Goal: Task Accomplishment & Management: Manage account settings

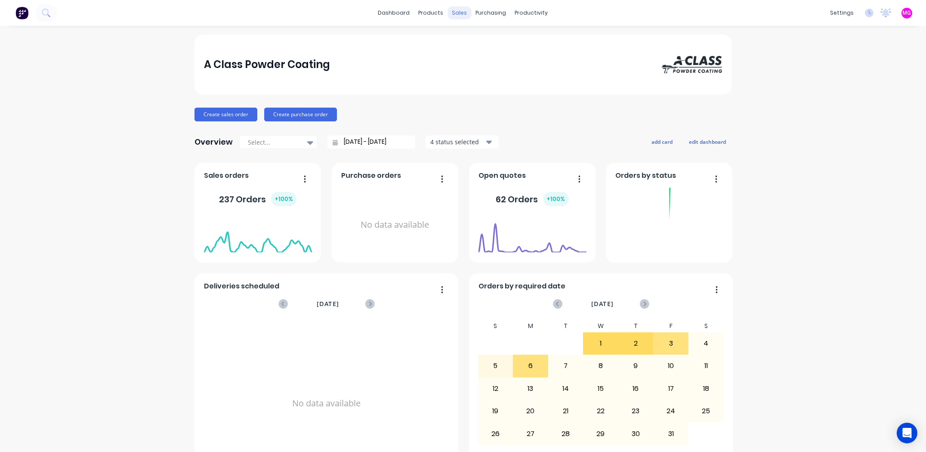
click at [458, 11] on div "sales" at bounding box center [460, 12] width 24 height 13
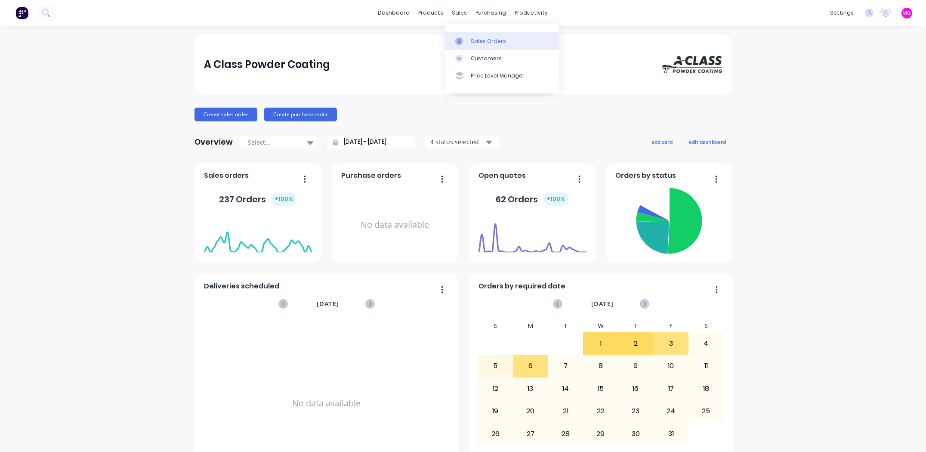
click at [473, 43] on div "Sales Orders" at bounding box center [488, 41] width 35 height 8
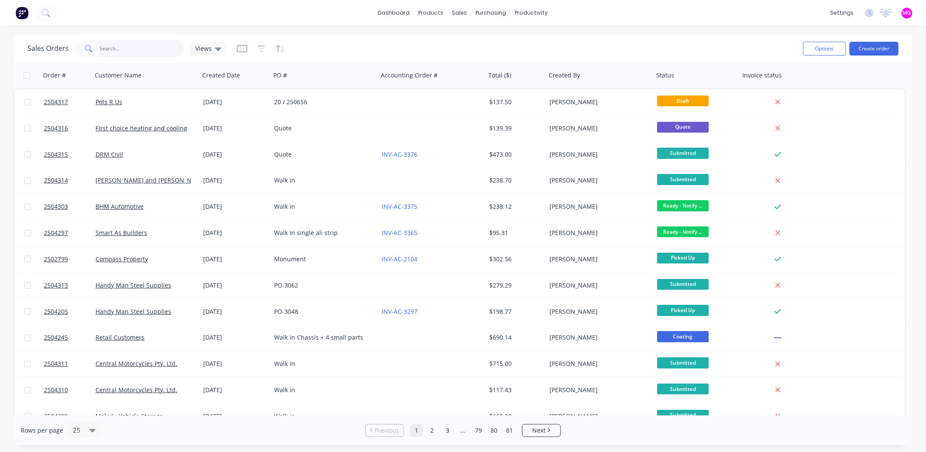
click at [144, 43] on input "text" at bounding box center [142, 48] width 84 height 17
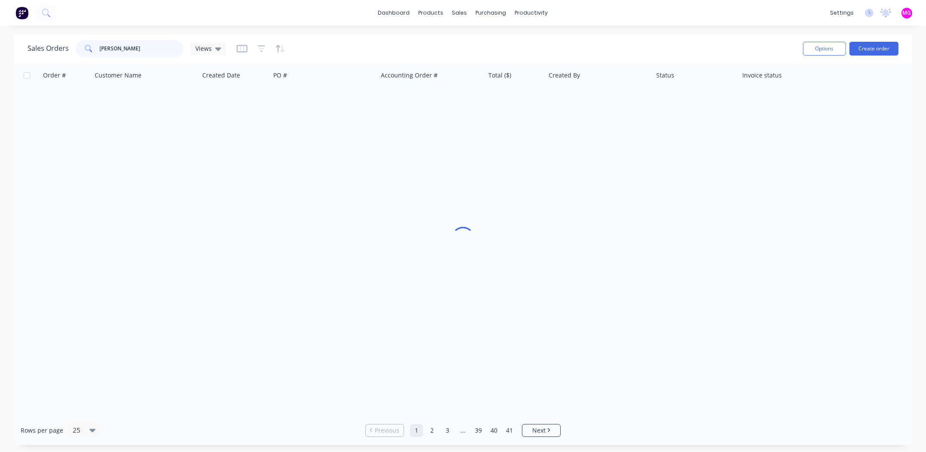
type input "[PERSON_NAME]"
drag, startPoint x: 145, startPoint y: 47, endPoint x: 0, endPoint y: 28, distance: 146.6
click at [0, 28] on div "dashboard products sales purchasing productivity dashboard products Product Cat…" at bounding box center [463, 226] width 926 height 452
drag, startPoint x: 117, startPoint y: 47, endPoint x: 50, endPoint y: 48, distance: 66.7
click at [50, 48] on div "Sales Orders oven Views" at bounding box center [127, 48] width 199 height 17
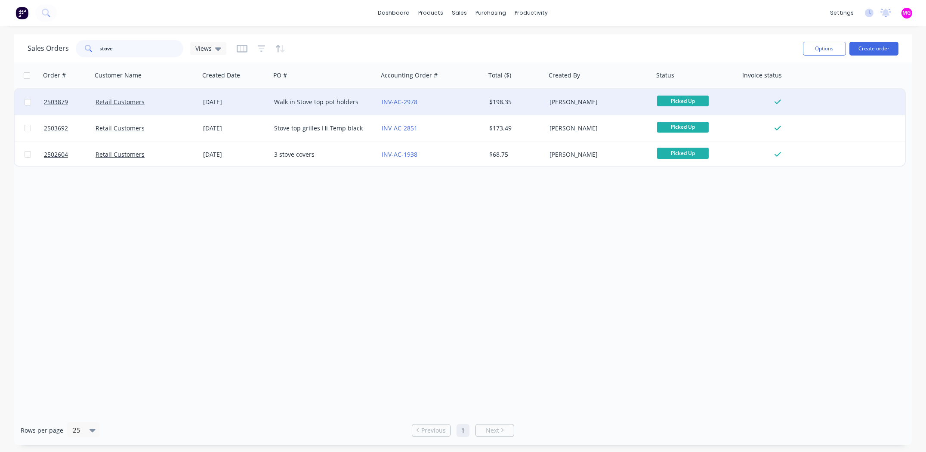
type input "stove"
click at [308, 102] on div "Walk in Stove top pot holders" at bounding box center [322, 102] width 96 height 9
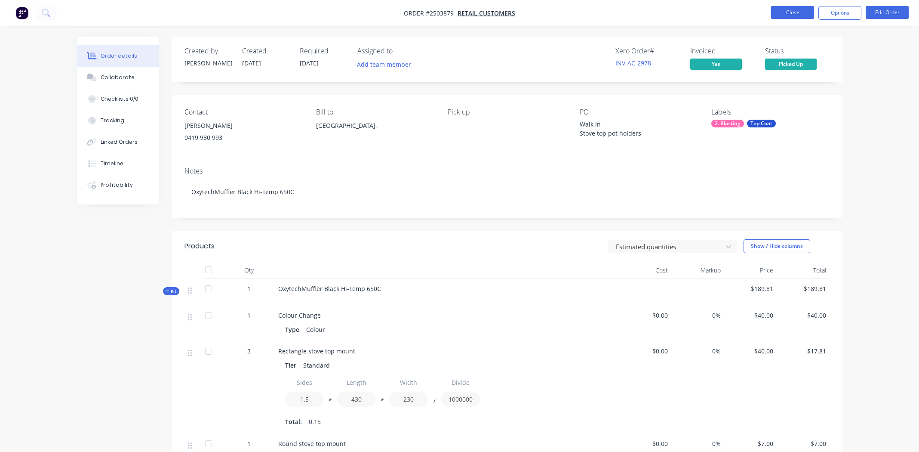
click at [788, 12] on button "Close" at bounding box center [792, 12] width 43 height 13
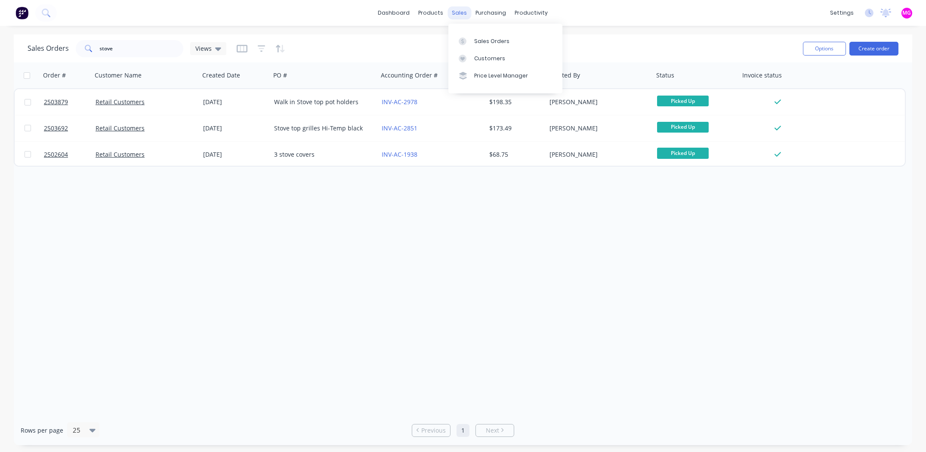
click at [453, 10] on div "sales" at bounding box center [460, 12] width 24 height 13
click at [482, 42] on div "Sales Orders" at bounding box center [491, 41] width 35 height 8
drag, startPoint x: 116, startPoint y: 49, endPoint x: 74, endPoint y: 45, distance: 42.8
click at [74, 45] on div "Sales Orders stove Views" at bounding box center [127, 48] width 199 height 17
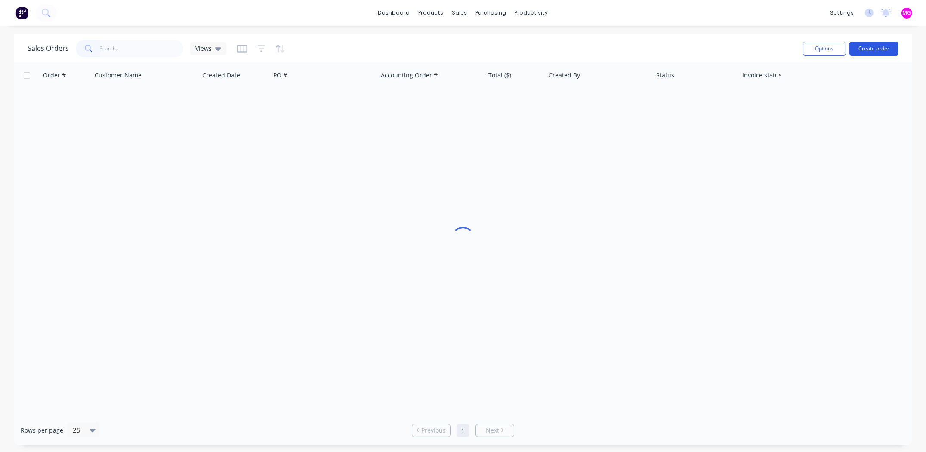
click at [871, 50] on button "Create order" at bounding box center [873, 49] width 49 height 14
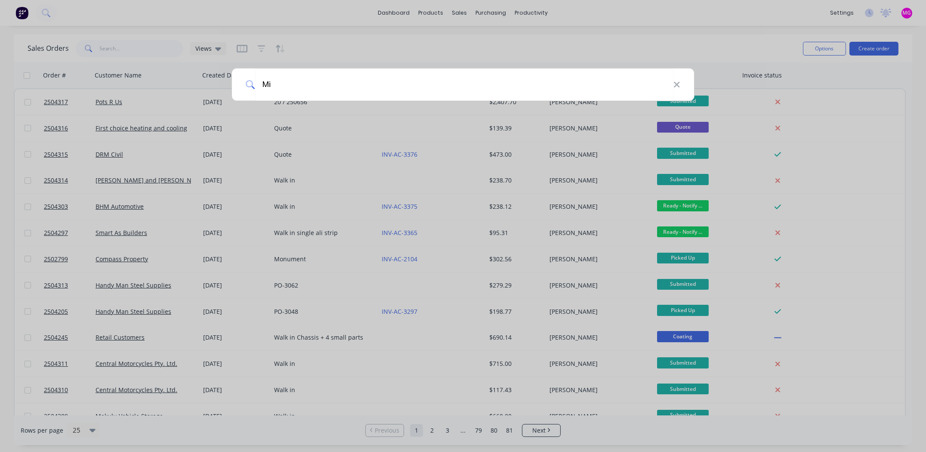
type input "M"
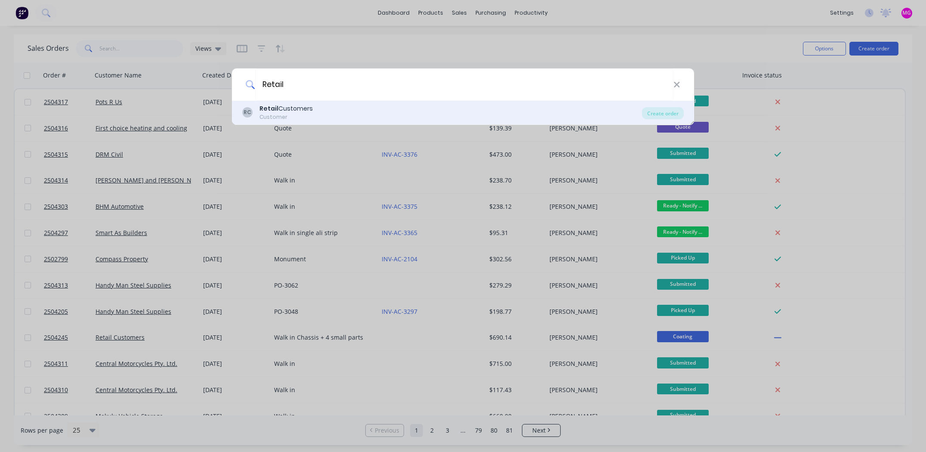
type input "Retail"
click at [299, 114] on div "Customer" at bounding box center [285, 117] width 53 height 8
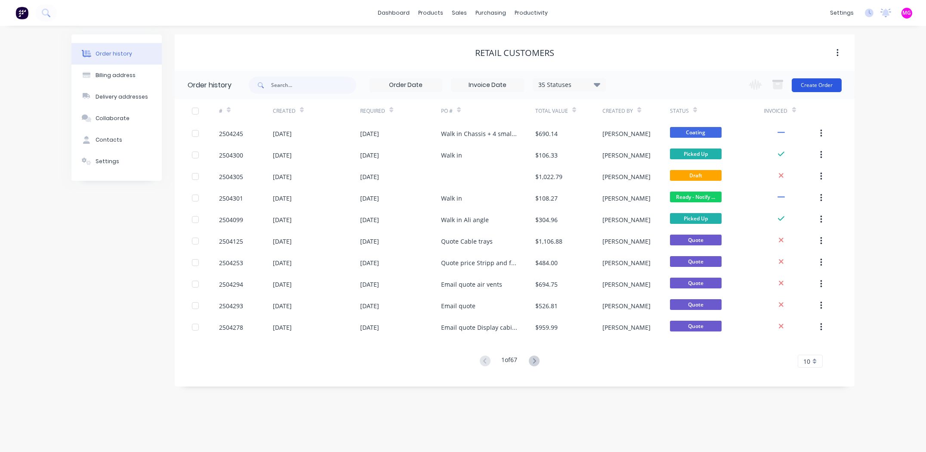
click at [821, 86] on button "Create Order" at bounding box center [817, 85] width 50 height 14
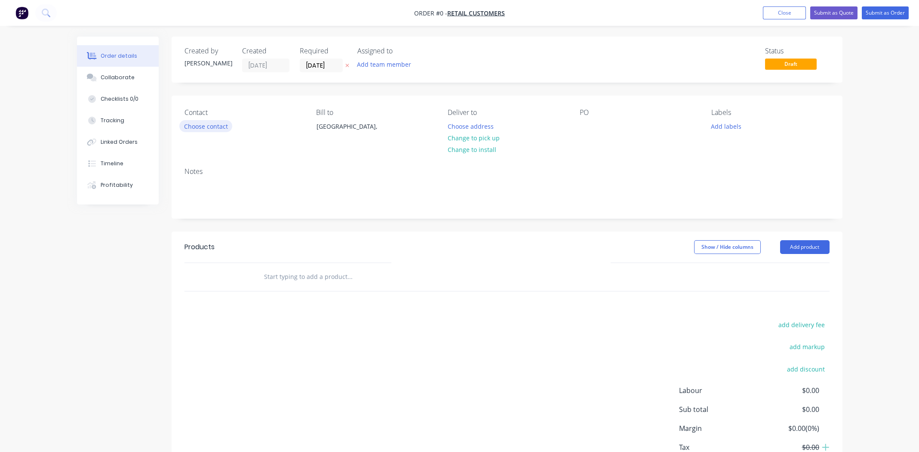
click at [192, 126] on button "Choose contact" at bounding box center [205, 126] width 53 height 12
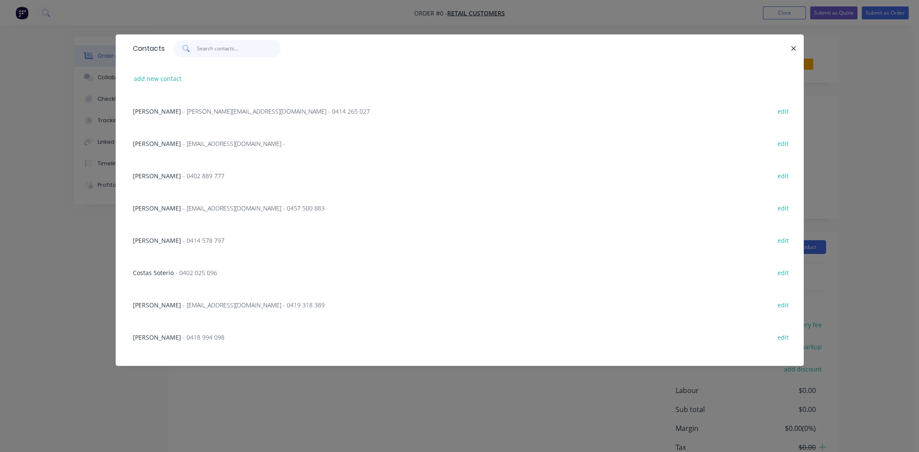
click at [214, 48] on input "text" at bounding box center [239, 48] width 84 height 17
click at [169, 80] on button "add new contact" at bounding box center [157, 79] width 57 height 12
select select "AU"
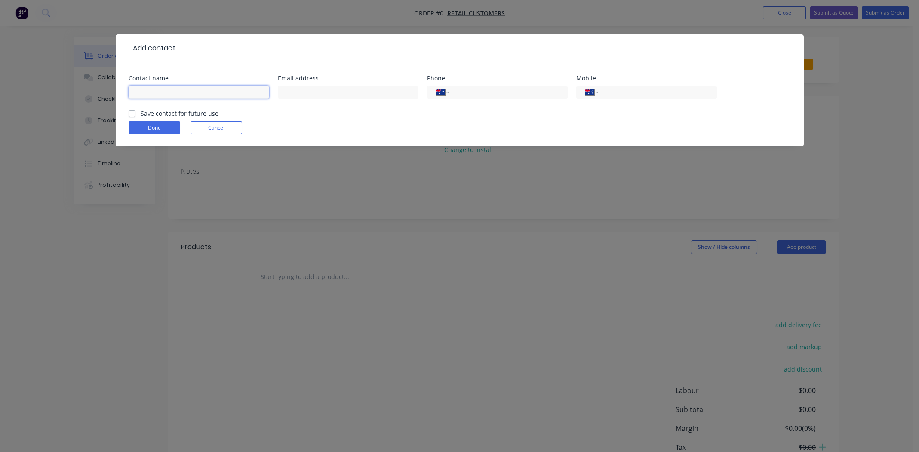
click at [174, 91] on input "text" at bounding box center [199, 92] width 141 height 13
type input "[PERSON_NAME]"
click at [353, 91] on input "text" at bounding box center [348, 92] width 141 height 13
click at [303, 88] on input "text" at bounding box center [348, 92] width 141 height 13
type input "[EMAIL_ADDRESS][DOMAIN_NAME]"
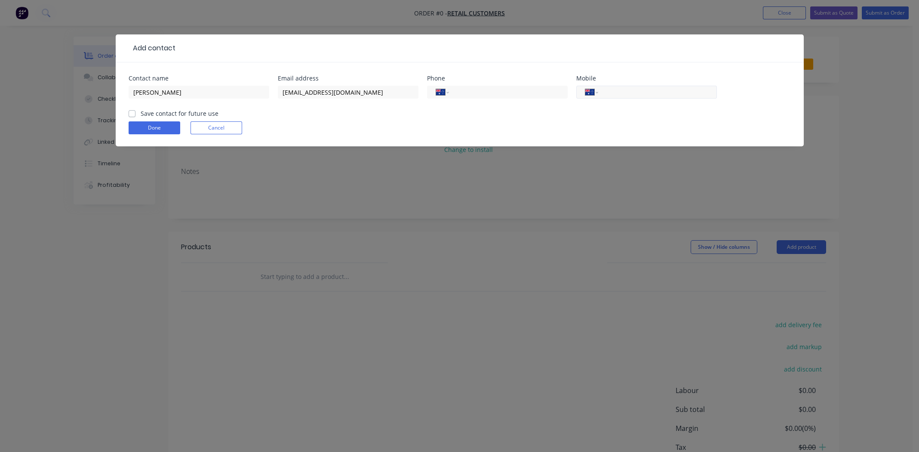
click at [637, 89] on input "tel" at bounding box center [655, 92] width 103 height 10
type input "0412 047 005"
click at [141, 115] on label "Save contact for future use" at bounding box center [180, 113] width 78 height 9
click at [133, 115] on input "Save contact for future use" at bounding box center [132, 113] width 7 height 8
checkbox input "true"
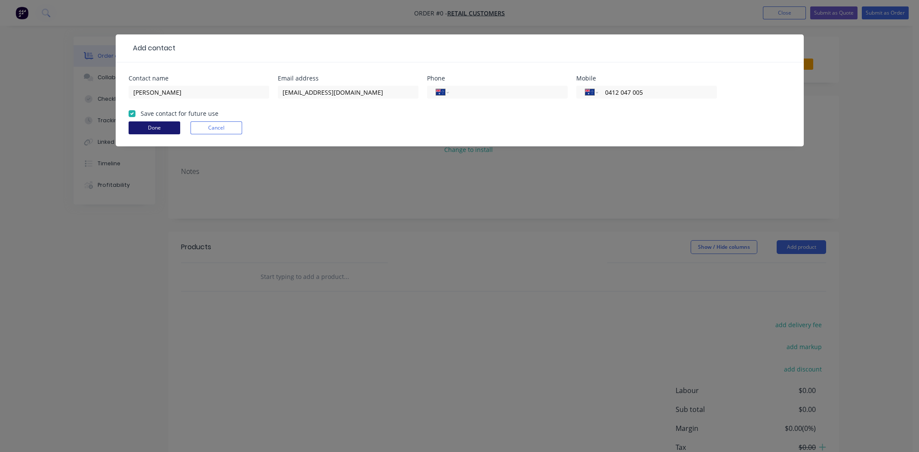
click at [141, 124] on button "Done" at bounding box center [155, 127] width 52 height 13
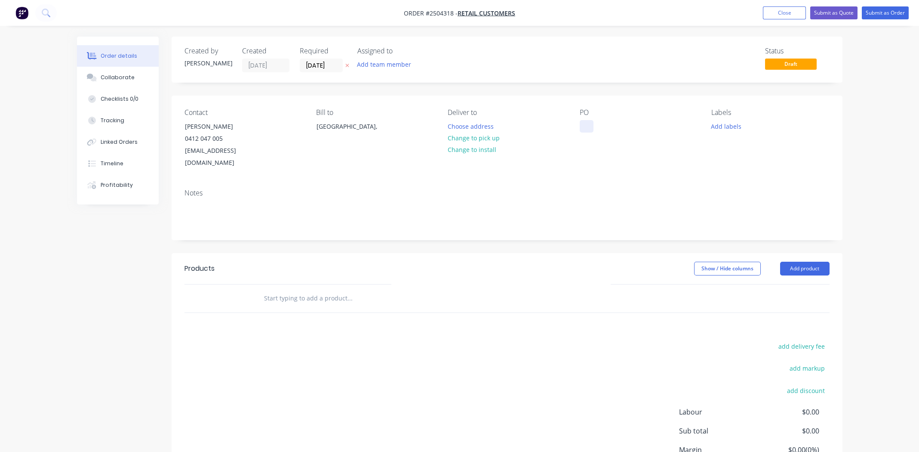
click at [583, 126] on div at bounding box center [587, 126] width 14 height 12
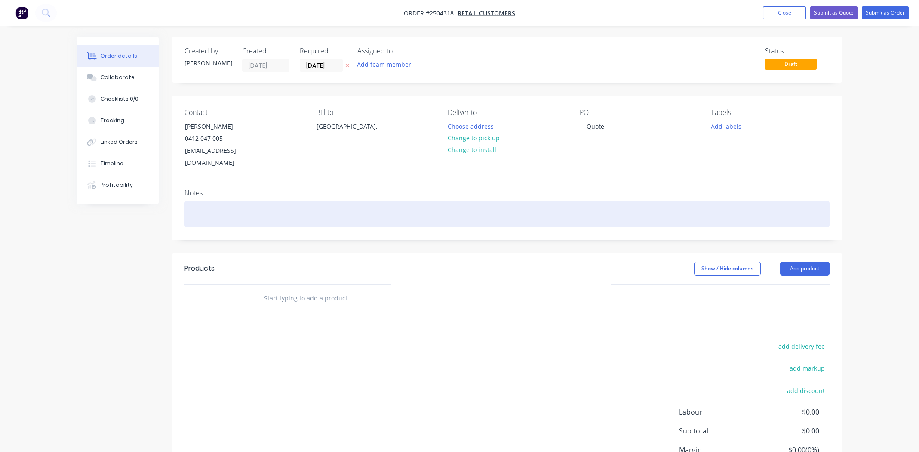
click at [231, 201] on div at bounding box center [507, 214] width 645 height 26
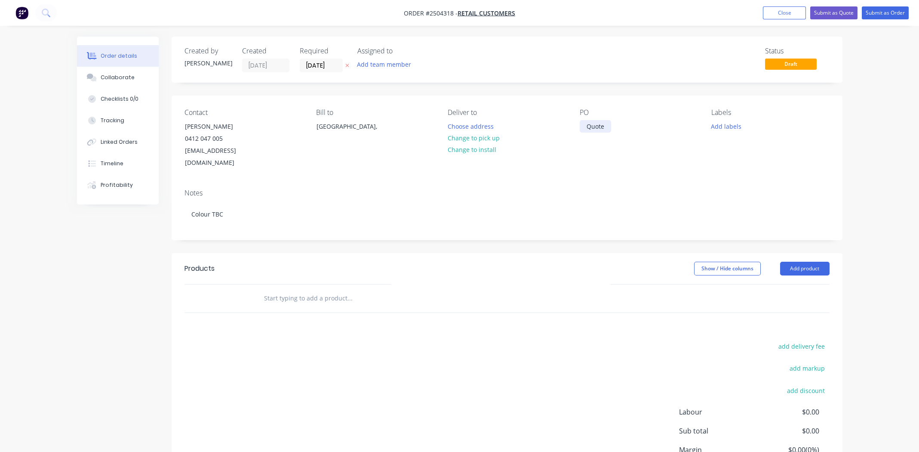
click at [602, 127] on div "Quote" at bounding box center [595, 126] width 31 height 12
click at [838, 12] on button "Submit as Quote" at bounding box center [834, 12] width 47 height 13
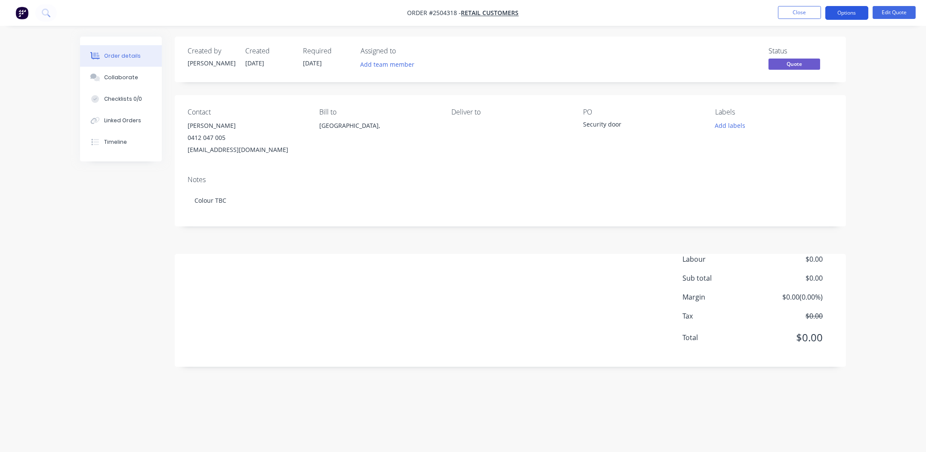
click at [842, 15] on button "Options" at bounding box center [846, 13] width 43 height 14
drag, startPoint x: 699, startPoint y: 170, endPoint x: 807, endPoint y: 110, distance: 124.0
click at [700, 170] on div "Notes Colour TBC" at bounding box center [510, 198] width 671 height 58
click at [797, 68] on span "Quote" at bounding box center [794, 64] width 52 height 11
click at [901, 11] on button "Edit Quote" at bounding box center [893, 12] width 43 height 13
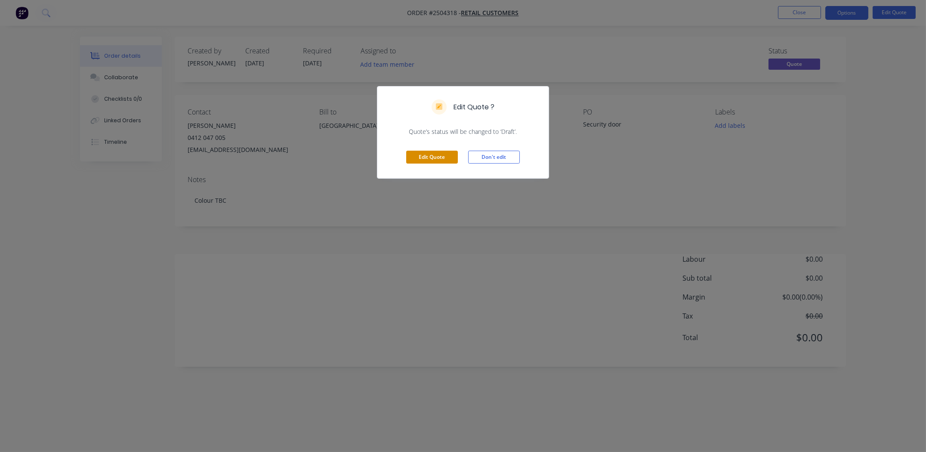
click at [416, 158] on button "Edit Quote" at bounding box center [432, 157] width 52 height 13
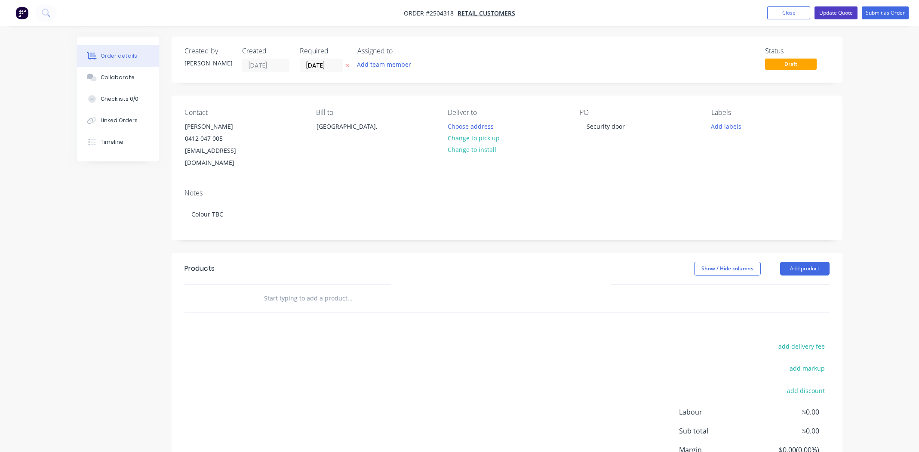
click at [840, 10] on button "Update Quote" at bounding box center [836, 12] width 43 height 13
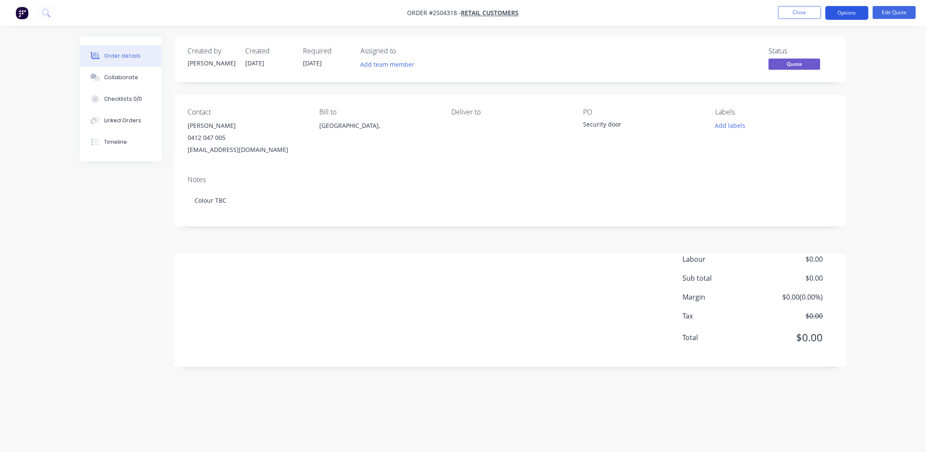
click at [850, 13] on button "Options" at bounding box center [846, 13] width 43 height 14
drag, startPoint x: 888, startPoint y: 84, endPoint x: 899, endPoint y: 34, distance: 51.1
click at [888, 84] on div "Order details Collaborate Checklists 0/0 Linked Orders Timeline Order details C…" at bounding box center [463, 226] width 926 height 452
click at [837, 15] on button "Options" at bounding box center [846, 13] width 43 height 14
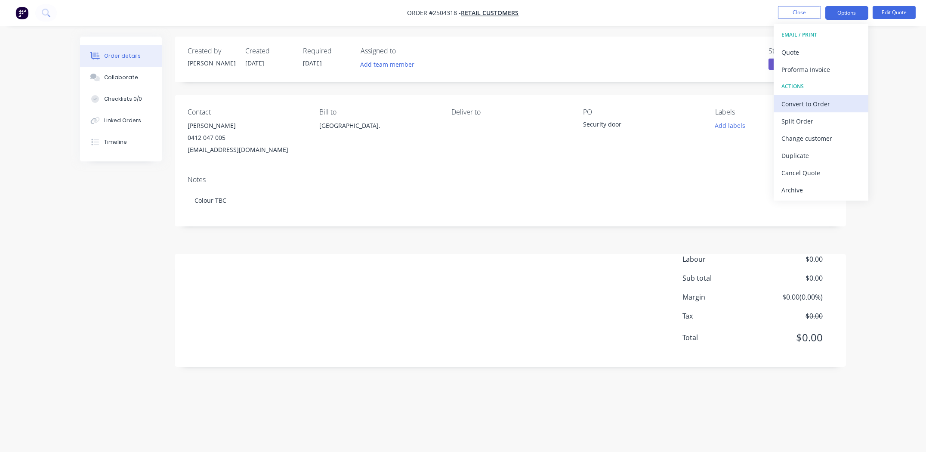
click at [809, 107] on div "Convert to Order" at bounding box center [820, 104] width 79 height 12
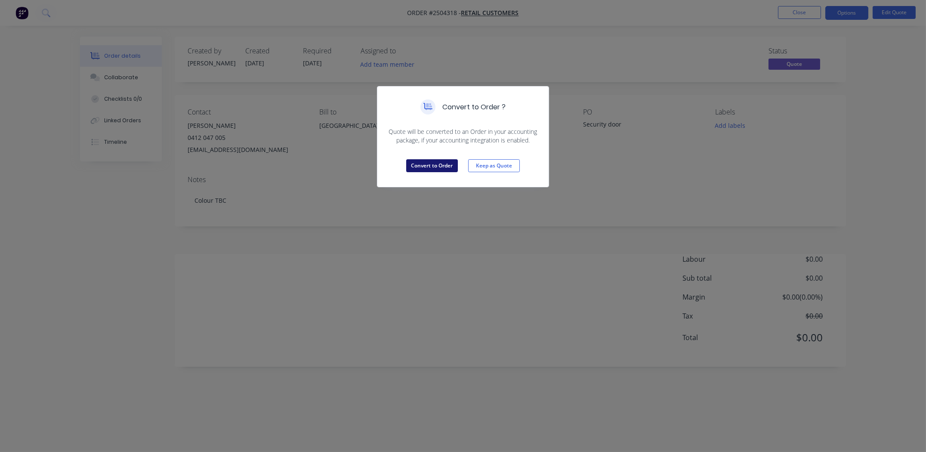
click at [426, 170] on button "Convert to Order" at bounding box center [432, 165] width 52 height 13
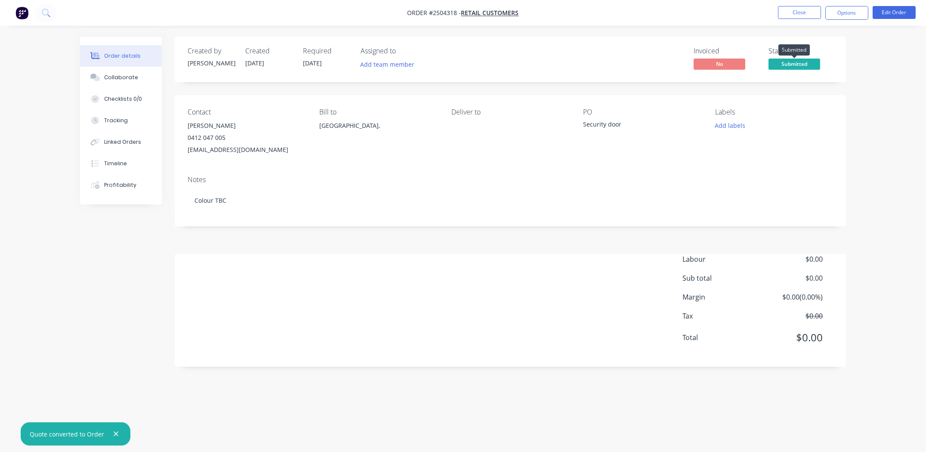
click at [782, 67] on span "Submitted" at bounding box center [794, 64] width 52 height 11
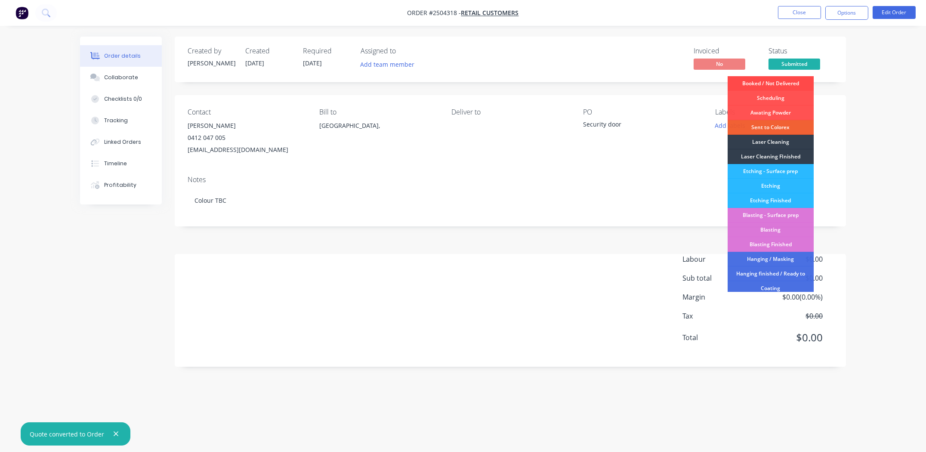
click at [777, 81] on div "Booked / Not Delivered" at bounding box center [771, 83] width 86 height 15
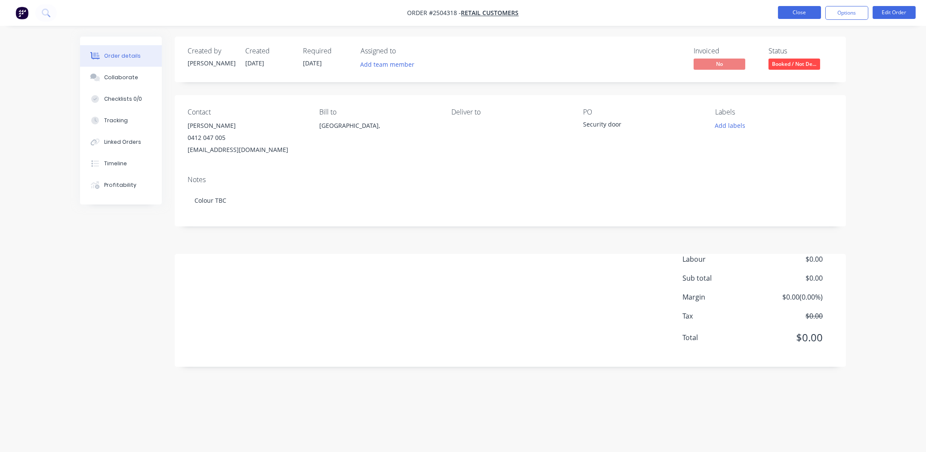
click at [804, 15] on button "Close" at bounding box center [799, 12] width 43 height 13
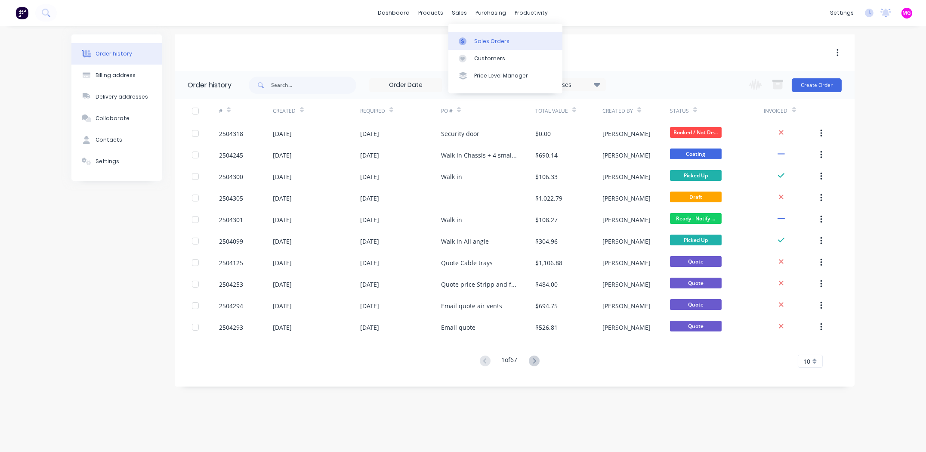
click at [479, 37] on div "Sales Orders" at bounding box center [491, 41] width 35 height 8
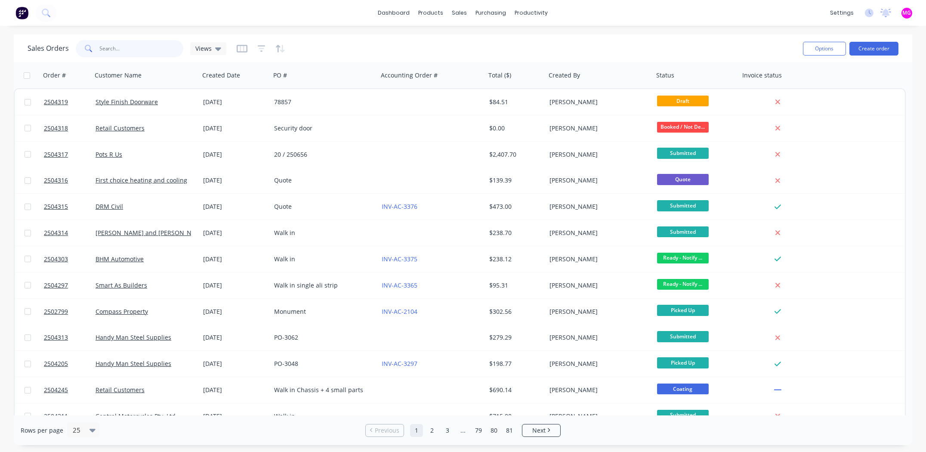
click at [133, 48] on input "text" at bounding box center [142, 48] width 84 height 17
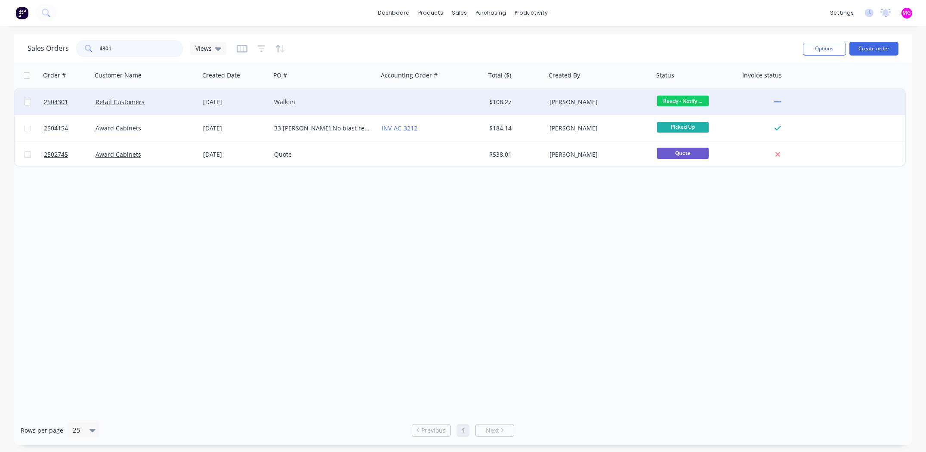
type input "4301"
click at [329, 99] on div "Walk in" at bounding box center [322, 102] width 96 height 9
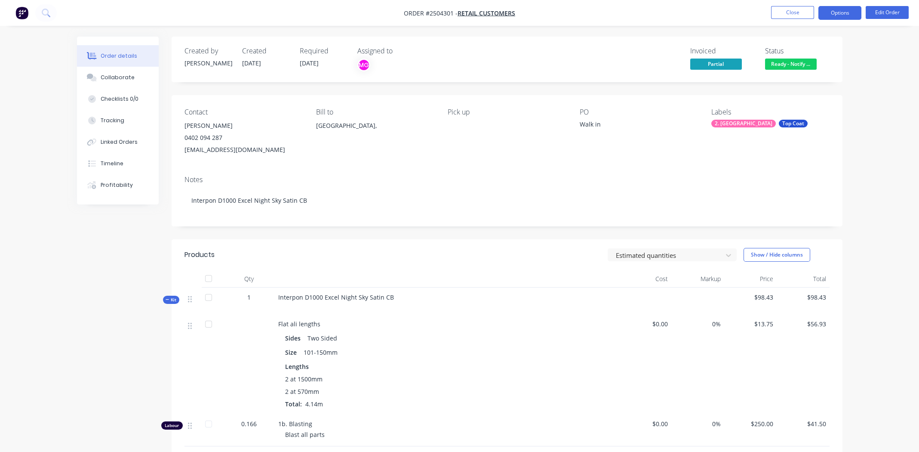
click at [845, 15] on button "Options" at bounding box center [840, 13] width 43 height 14
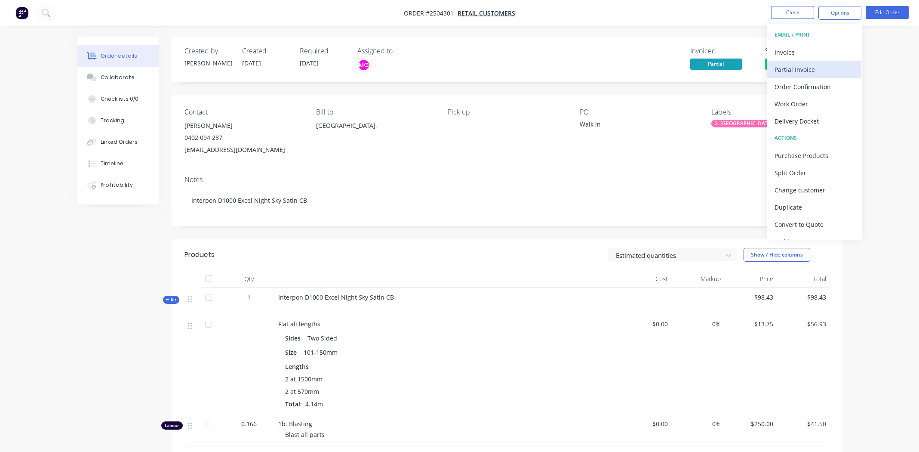
click at [802, 69] on div "Partial Invoice" at bounding box center [814, 69] width 79 height 12
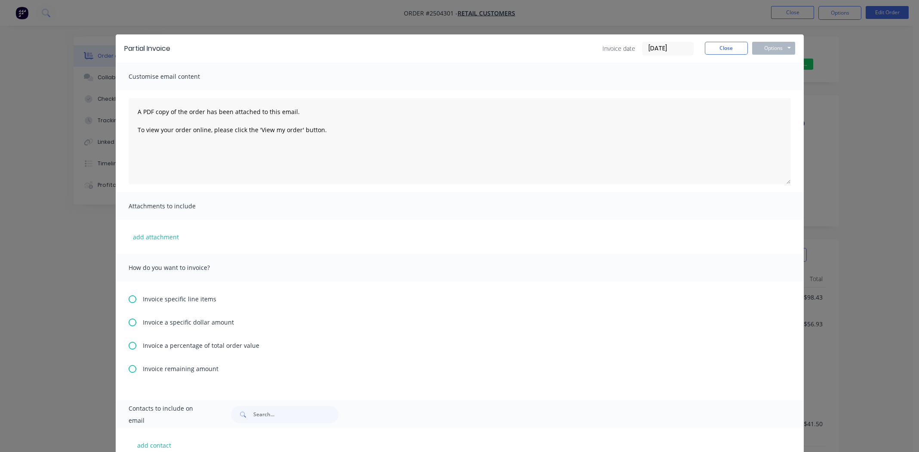
click at [131, 369] on icon at bounding box center [133, 369] width 8 height 8
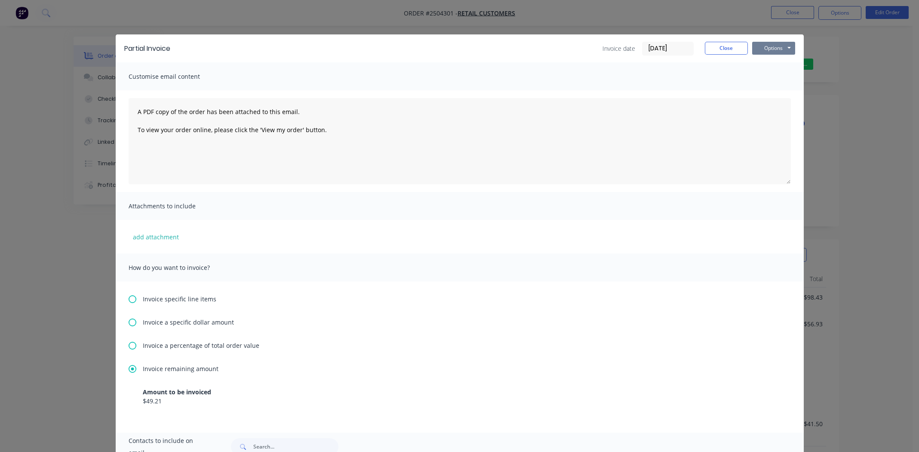
click at [779, 43] on button "Options" at bounding box center [773, 48] width 43 height 13
click at [771, 81] on button "Print" at bounding box center [779, 78] width 55 height 14
click at [732, 47] on button "Close" at bounding box center [726, 48] width 43 height 13
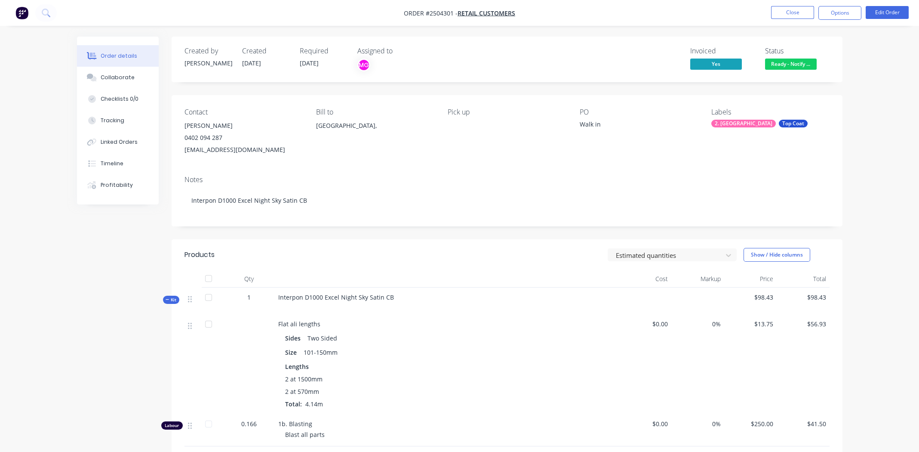
click at [787, 62] on span "Ready - Notify ..." at bounding box center [791, 64] width 52 height 11
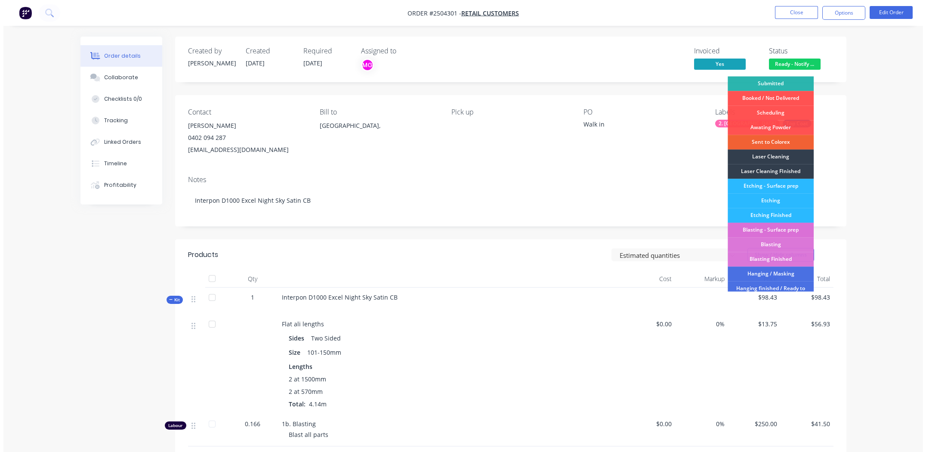
scroll to position [213, 0]
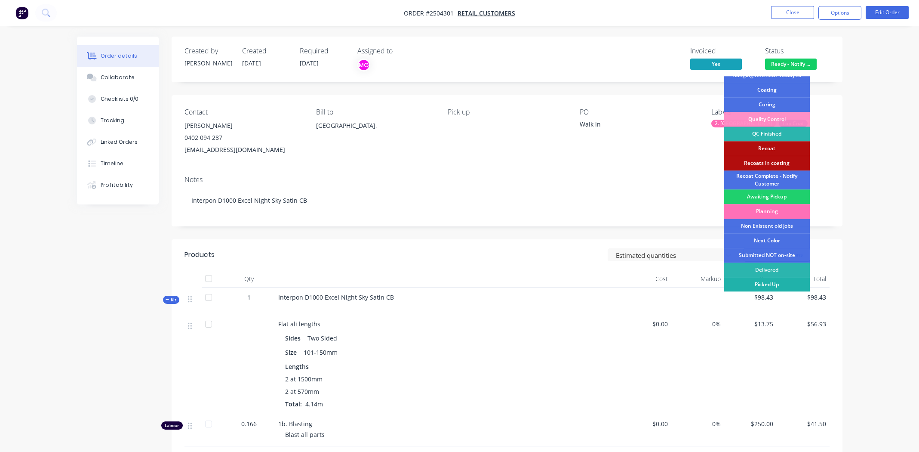
click at [765, 285] on div "Picked Up" at bounding box center [767, 284] width 86 height 15
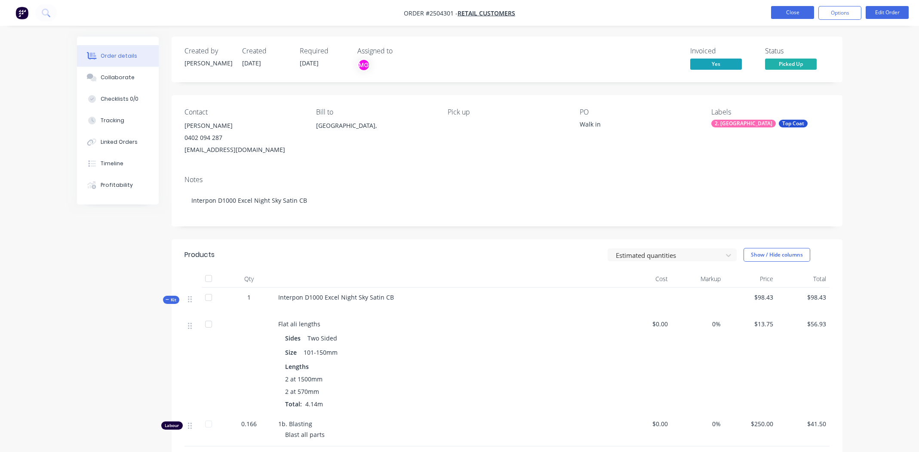
click at [801, 11] on button "Close" at bounding box center [792, 12] width 43 height 13
